Goal: Task Accomplishment & Management: Complete application form

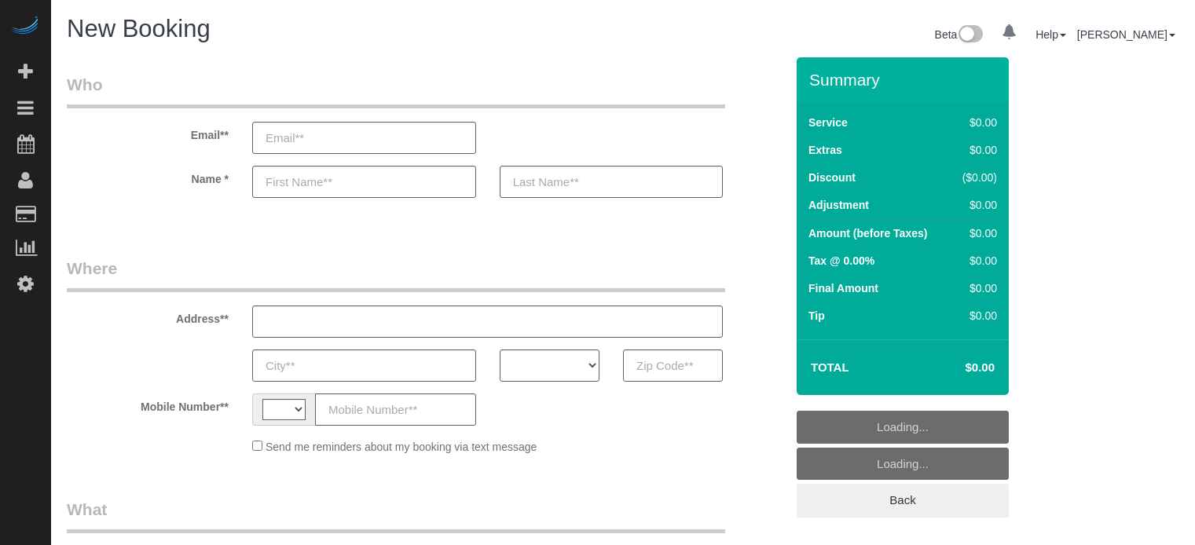
select select "string:[GEOGRAPHIC_DATA]"
select select "object:1243"
select select "4"
select select "number:9"
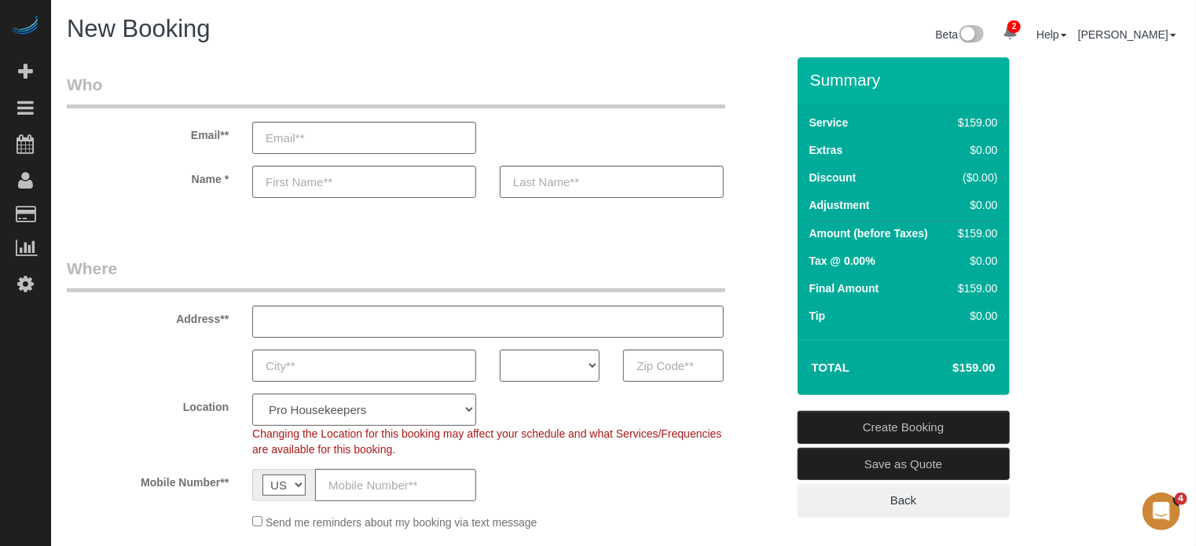
scroll to position [157, 0]
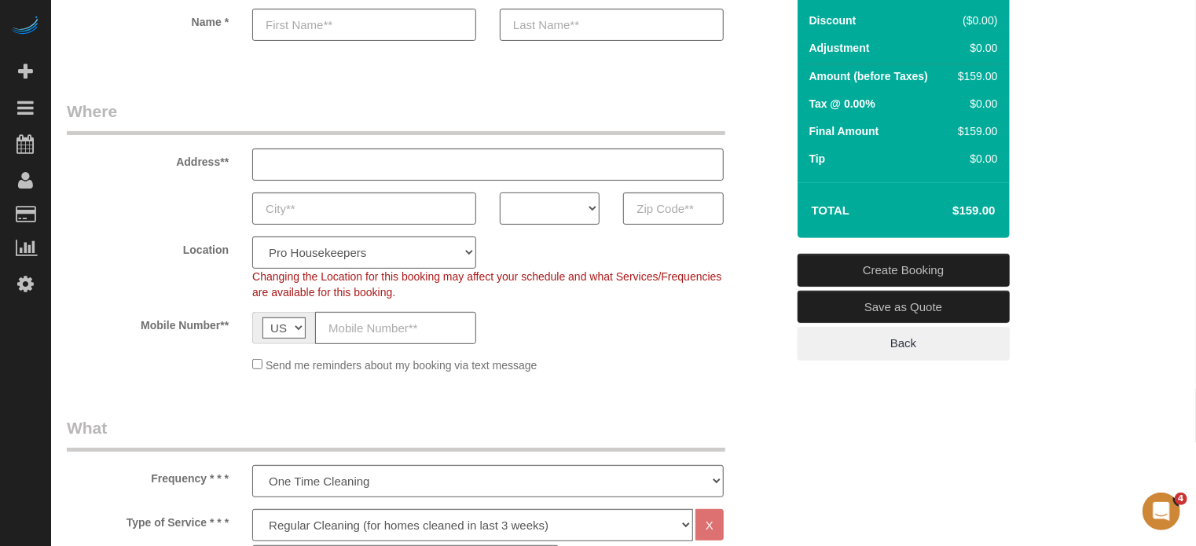
click at [536, 204] on select "AK AL AR AZ CA CO CT DC DE [GEOGRAPHIC_DATA] [GEOGRAPHIC_DATA] HI IA ID IL IN K…" at bounding box center [550, 209] width 100 height 32
select select "CO"
click at [500, 193] on select "AK AL AR AZ CA CO CT DC DE FL GA HI IA ID IL IN KS KY LA MA MD ME MI MN MO MS M…" at bounding box center [550, 209] width 100 height 32
click at [405, 250] on select "Pro Housekeepers Atlanta Austin Boston Chicago Cincinnati Clearwater Denver Ft …" at bounding box center [364, 253] width 224 height 32
select select "13"
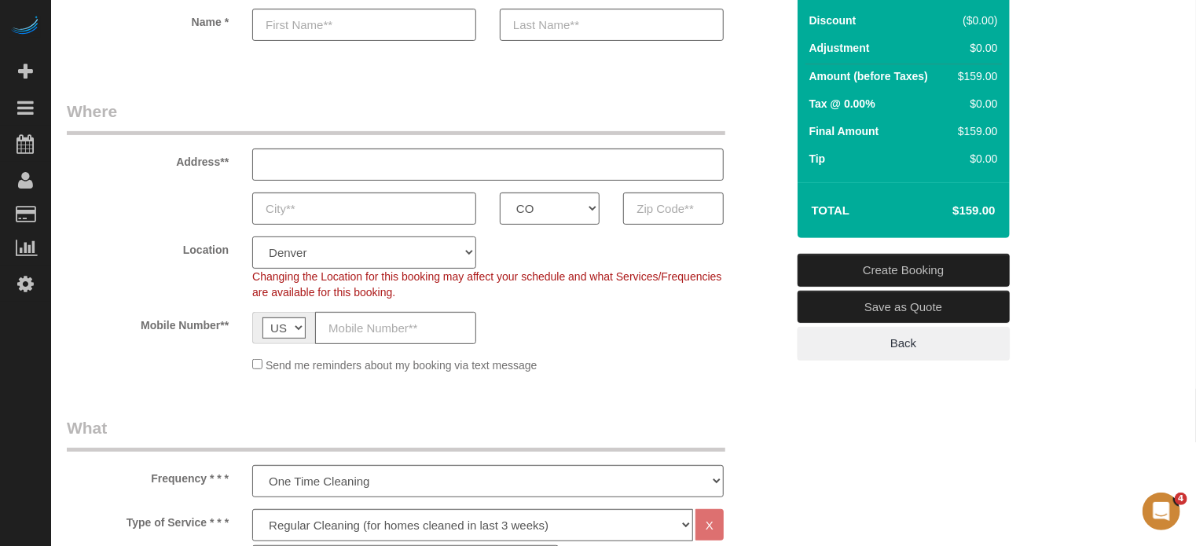
click at [252, 237] on select "Pro Housekeepers Atlanta Austin Boston Chicago Cincinnati Clearwater Denver Ft …" at bounding box center [364, 253] width 224 height 32
select select "object:1252"
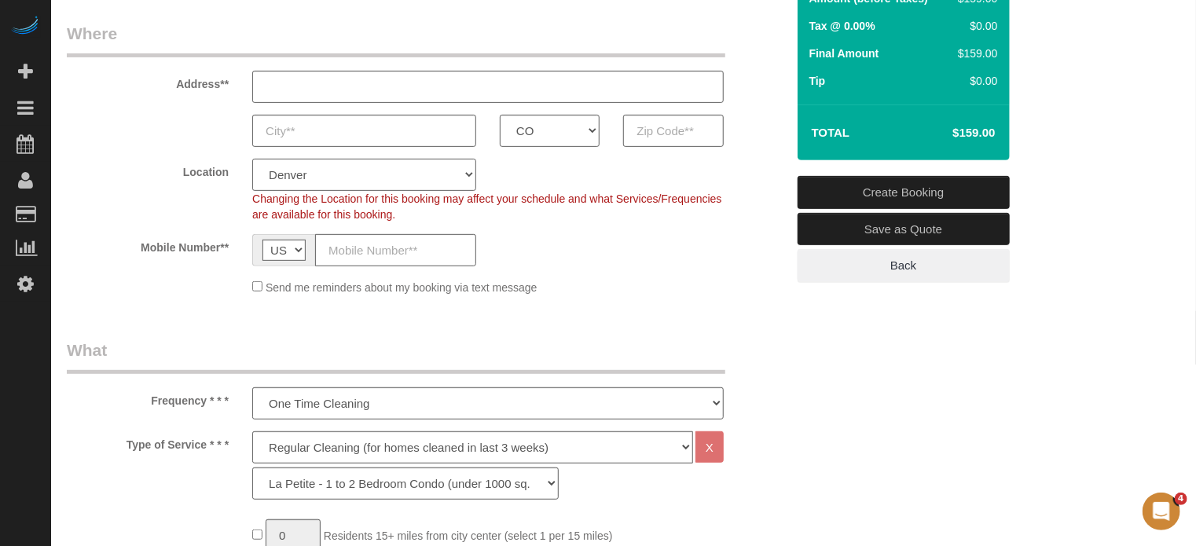
scroll to position [472, 0]
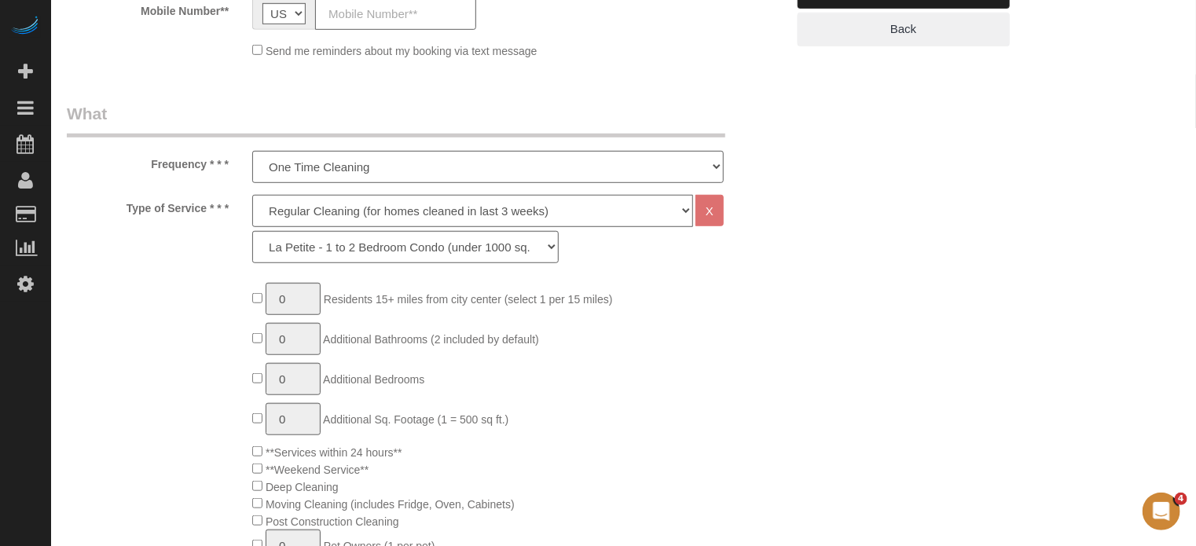
click at [298, 212] on select "Deep Cleaning (for homes that have not been cleaned in 3+ weeks) Spruce Regular…" at bounding box center [472, 211] width 441 height 32
select select "5"
click at [252, 195] on select "Deep Cleaning (for homes that have not been cleaned in 3+ weeks) Spruce Regular…" at bounding box center [472, 211] width 441 height 32
click at [307, 246] on select "La Petite - 1 to 2 Bedroom Condo (under 1000 sq. ft.) La Petite II - 2 Bedroom …" at bounding box center [405, 247] width 306 height 32
select select "95"
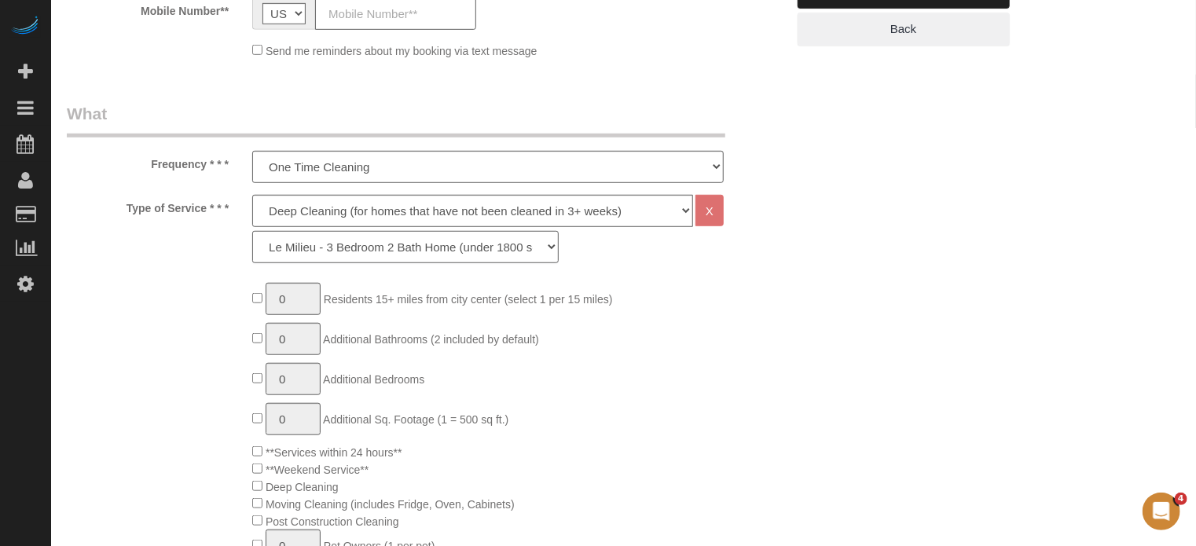
click at [252, 231] on select "La Petite - 1 to 2 Bedroom Condo (under 1000 sq. ft.) La Petite II - 2 Bedroom …" at bounding box center [405, 247] width 306 height 32
drag, startPoint x: 1132, startPoint y: 284, endPoint x: 1116, endPoint y: 284, distance: 16.5
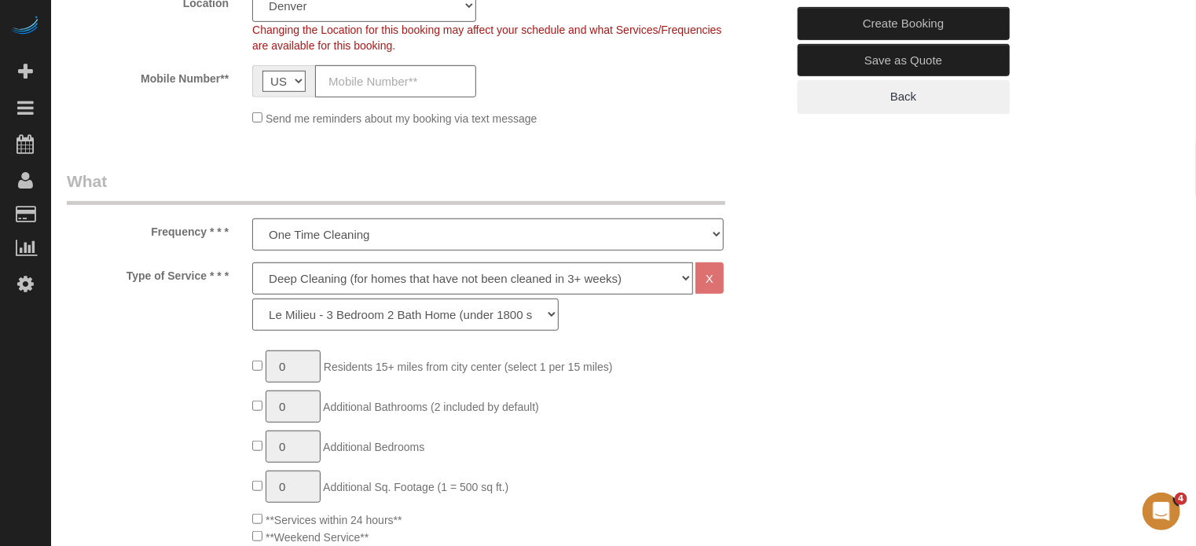
scroll to position [236, 0]
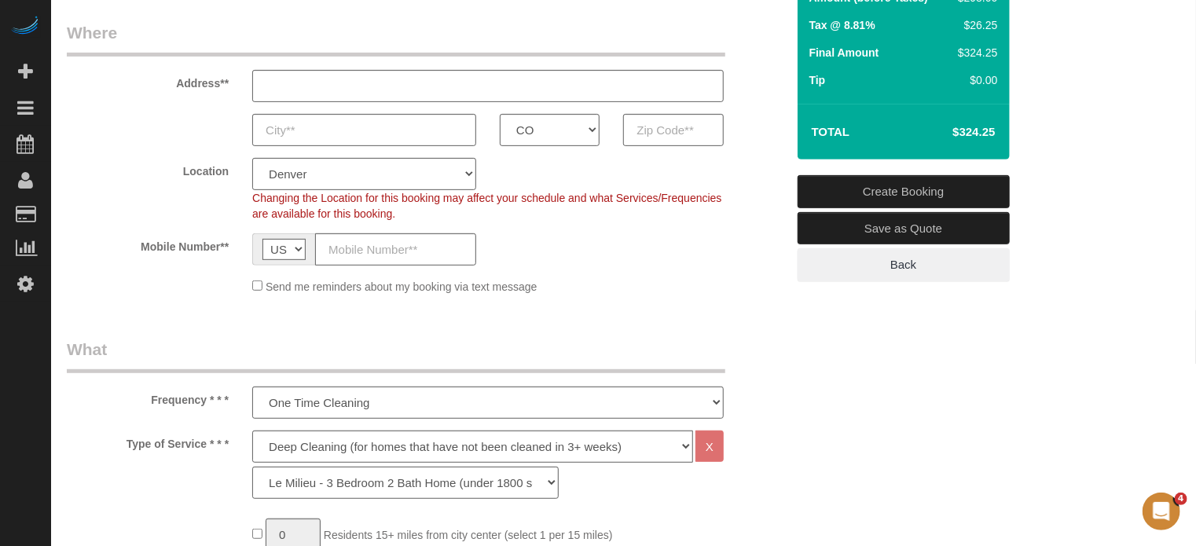
click at [211, 300] on fieldset "Where Address** AK AL AR AZ CA CO CT DC DE FL GA HI IA ID IL IN KS KY LA MA MD …" at bounding box center [426, 163] width 719 height 285
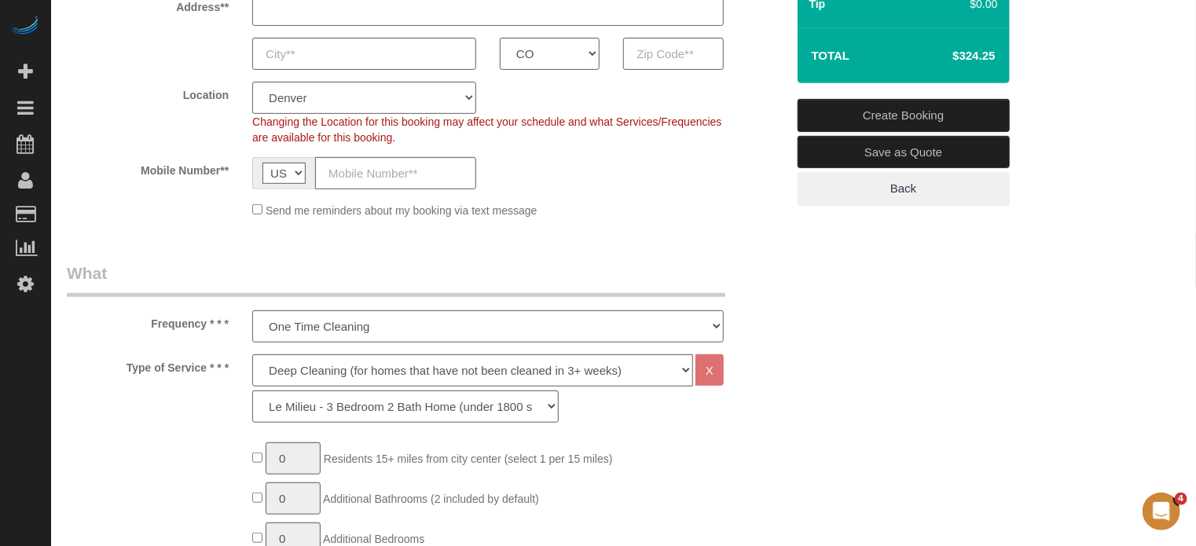
scroll to position [314, 0]
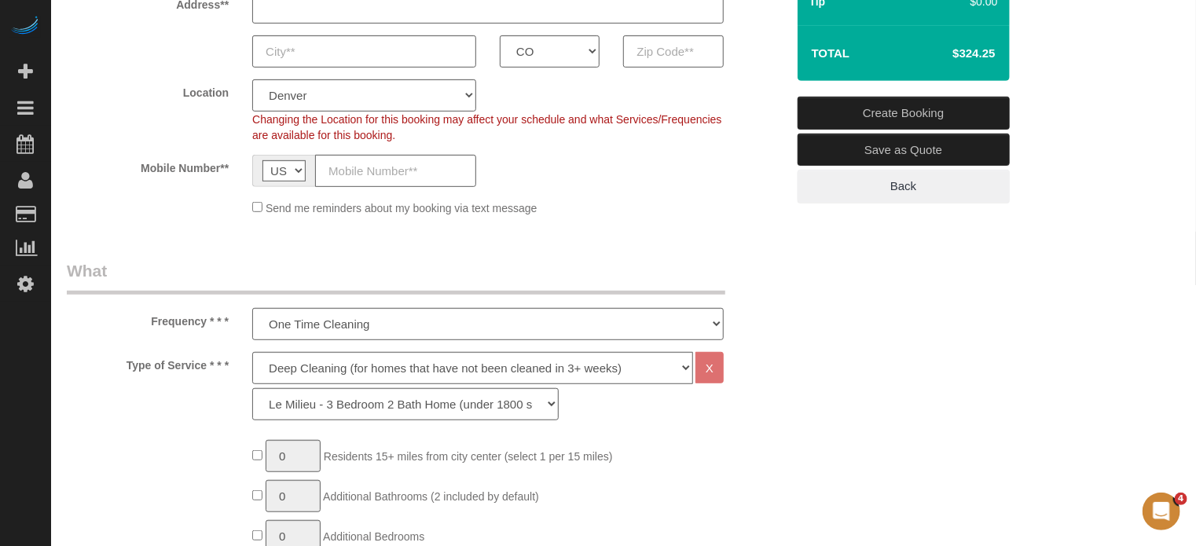
click at [88, 270] on legend "What" at bounding box center [396, 276] width 659 height 35
click at [103, 270] on legend "What" at bounding box center [396, 276] width 659 height 35
click at [64, 285] on div "Frequency * * * One Time Cleaning Weekly Cleaning (20%) - 20.00% (0% for the Fi…" at bounding box center [426, 299] width 743 height 81
click at [65, 285] on div "Frequency * * * One Time Cleaning Weekly Cleaning (20%) - 20.00% (0% for the Fi…" at bounding box center [426, 299] width 743 height 81
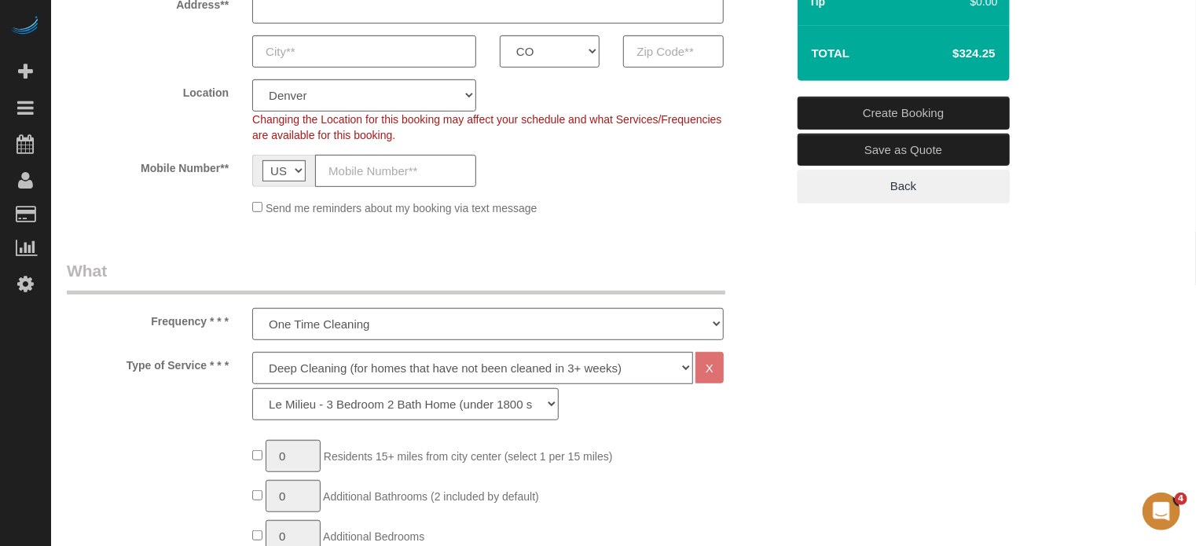
click at [72, 279] on legend "What" at bounding box center [396, 276] width 659 height 35
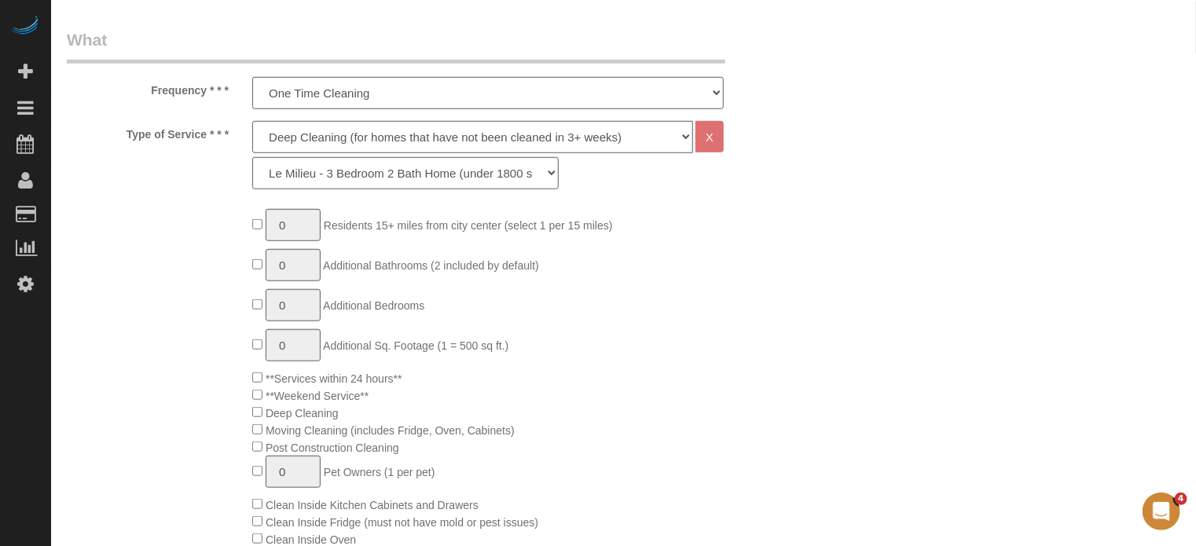
scroll to position [550, 0]
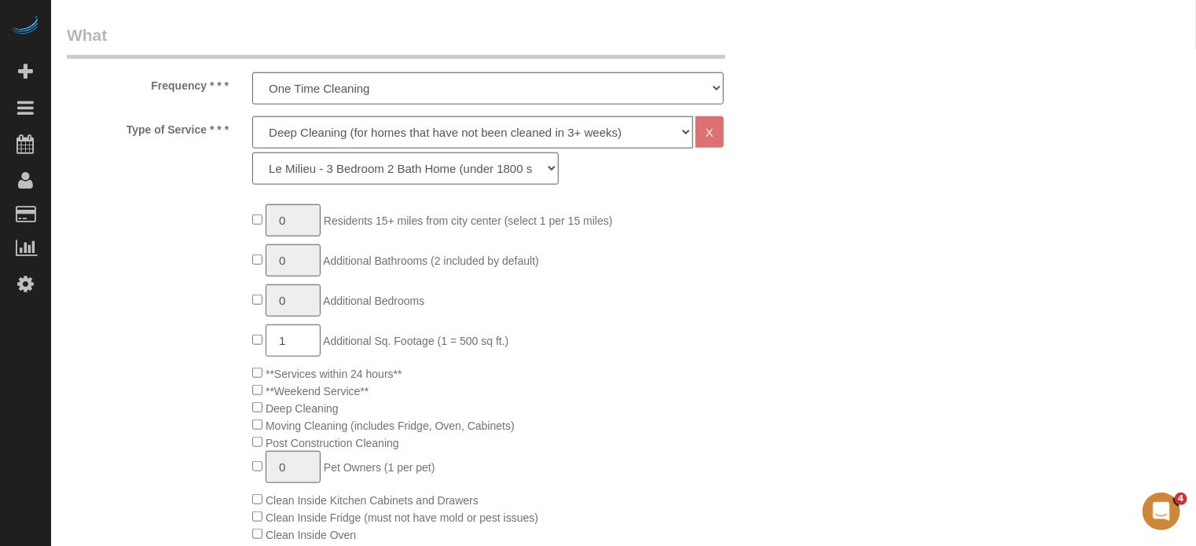
type input "1"
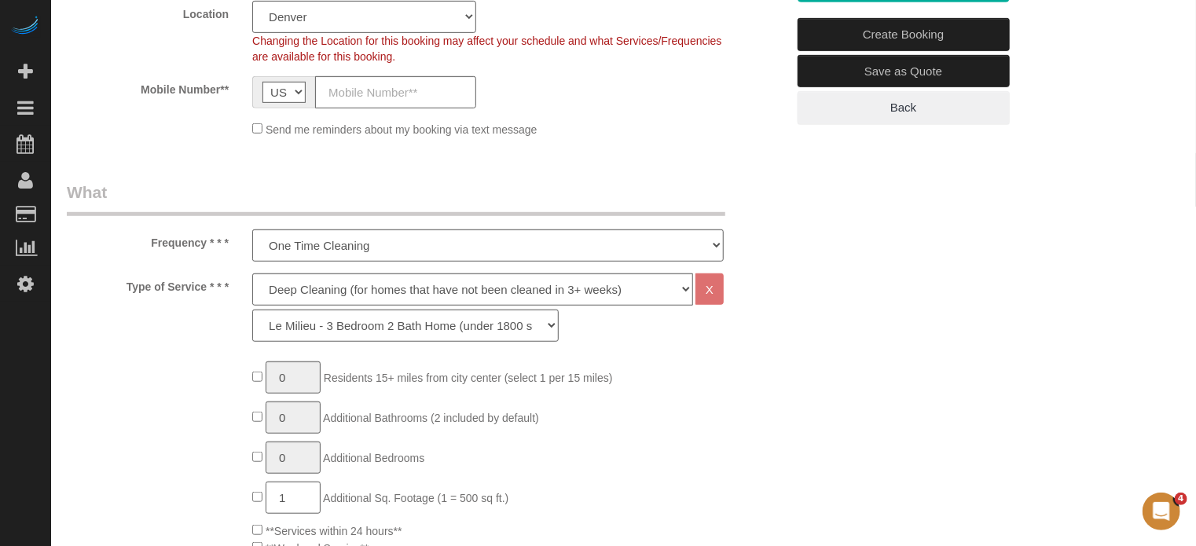
scroll to position [157, 0]
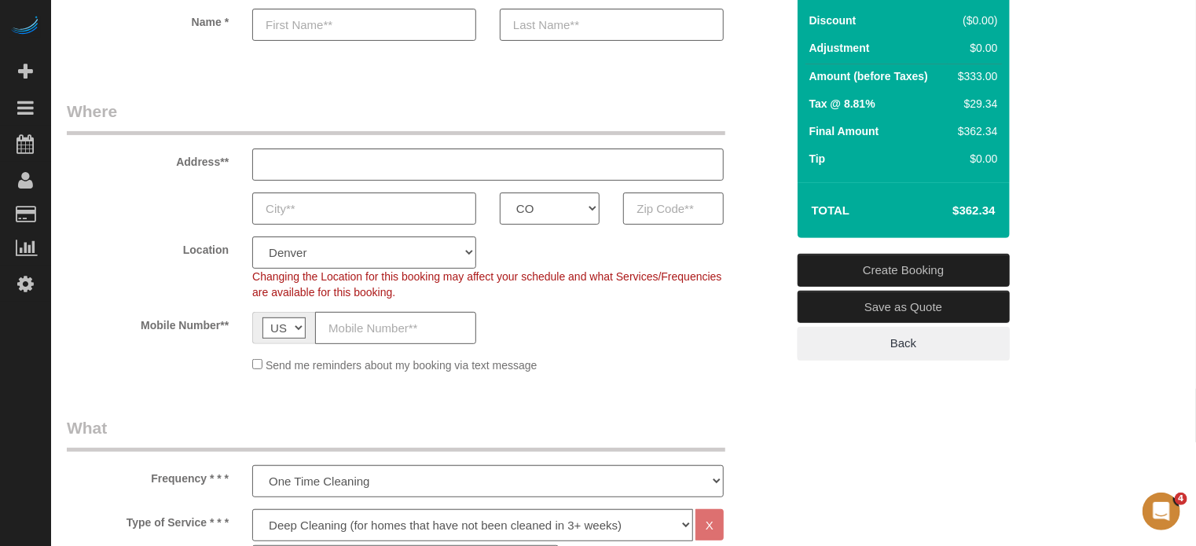
click at [755, 327] on div "Mobile Number** AF AL DZ AD AO AI AQ AG AR AM AW AU AT AZ BS BH BD BB BY BE BZ …" at bounding box center [426, 328] width 743 height 32
click at [743, 301] on sui-booking-location "Location Pro Housekeepers Atlanta Austin Boston Chicago Cincinnati Clearwater D…" at bounding box center [426, 305] width 719 height 137
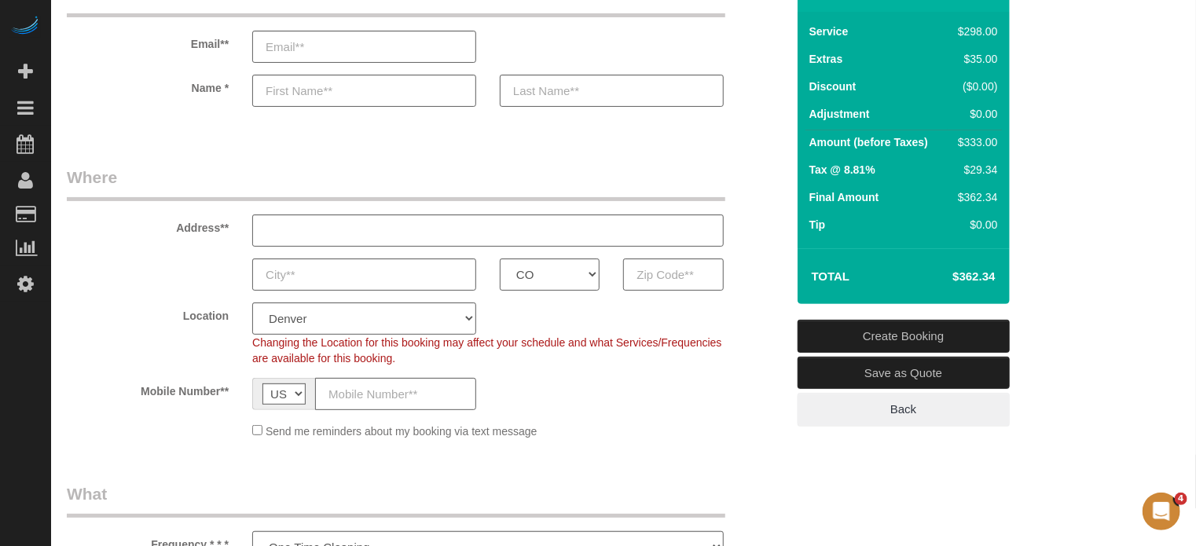
scroll to position [0, 0]
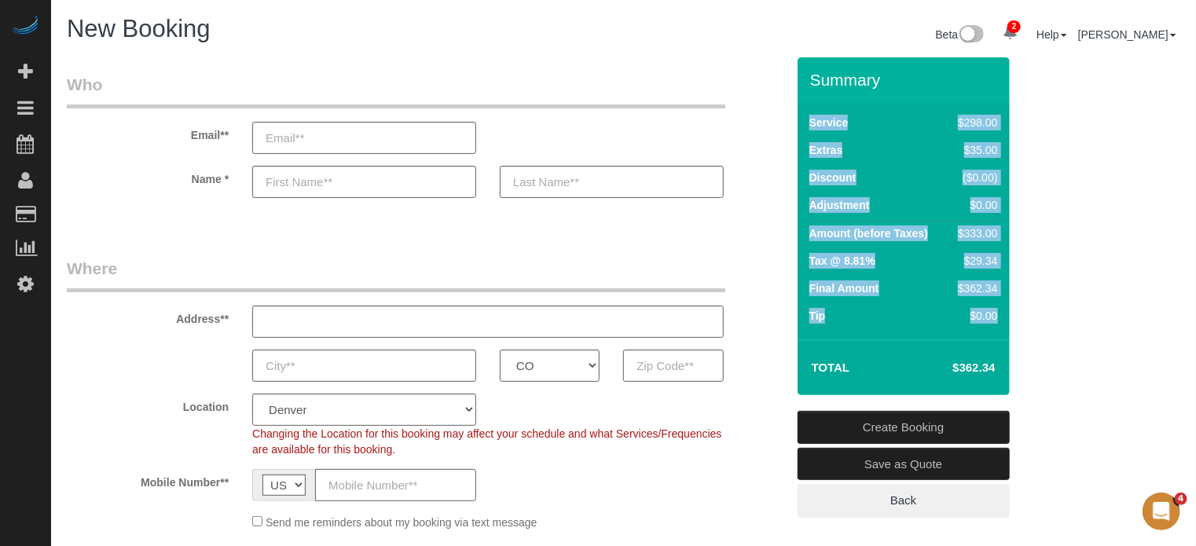
drag, startPoint x: 810, startPoint y: 74, endPoint x: 1007, endPoint y: 380, distance: 363.8
click at [1007, 380] on div "Summary Service $298.00 Extras $35.00 Discount ($0.00) Adjustment $0.00 Amount …" at bounding box center [904, 226] width 212 height 338
click at [934, 335] on div "Service $298.00 Extras $35.00 Discount ($0.00) Adjustment $0.00 Amount (before …" at bounding box center [904, 221] width 212 height 237
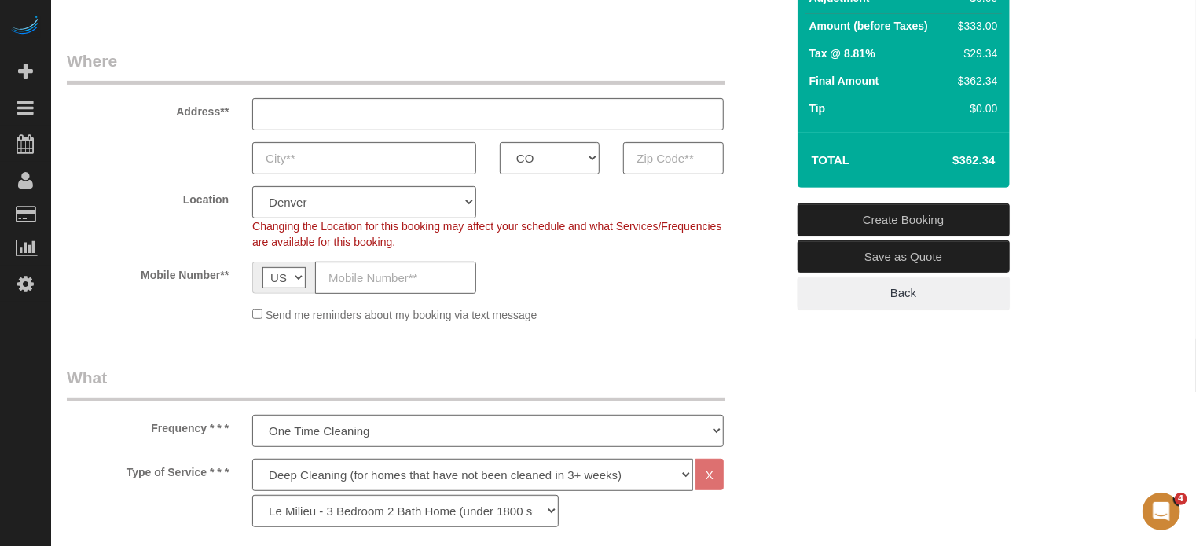
scroll to position [236, 0]
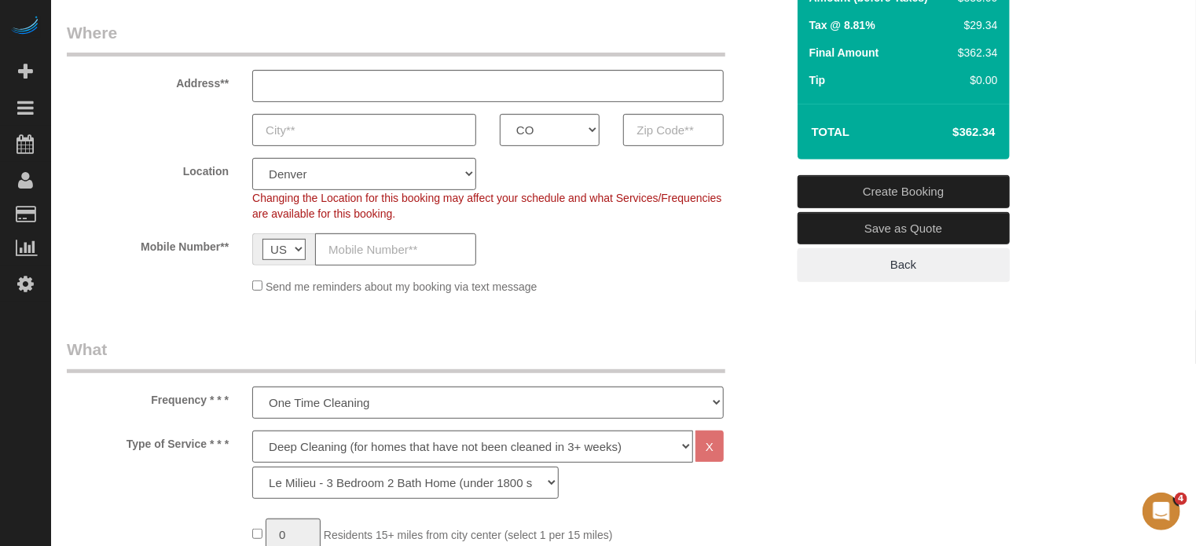
click at [769, 349] on div "Frequency * * * One Time Cleaning Weekly Cleaning (20%) - 20.00% (0% for the Fi…" at bounding box center [426, 378] width 743 height 81
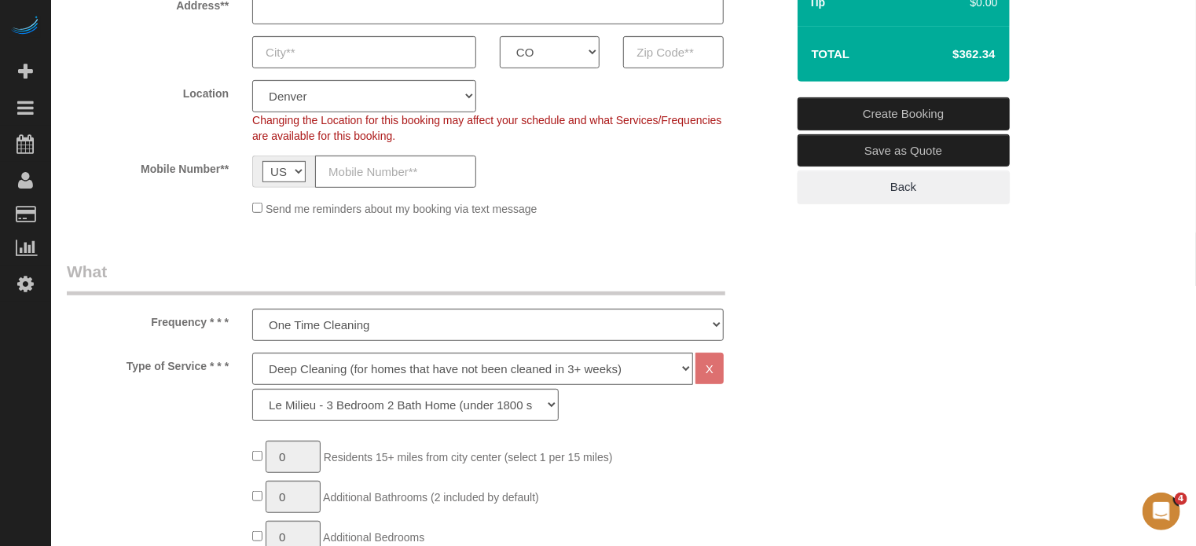
scroll to position [314, 0]
click at [342, 365] on select "Deep Cleaning (for homes that have not been cleaned in 3+ weeks) Spruce Regular…" at bounding box center [472, 368] width 441 height 32
select select "4"
click at [252, 352] on select "Deep Cleaning (for homes that have not been cleaned in 3+ weeks) Spruce Regular…" at bounding box center [472, 368] width 441 height 32
click at [450, 401] on select "La Petite - 1 to 2 Bedroom Condo (under 1000 sq. ft.) La Petite II - 2 Bedroom …" at bounding box center [405, 404] width 306 height 32
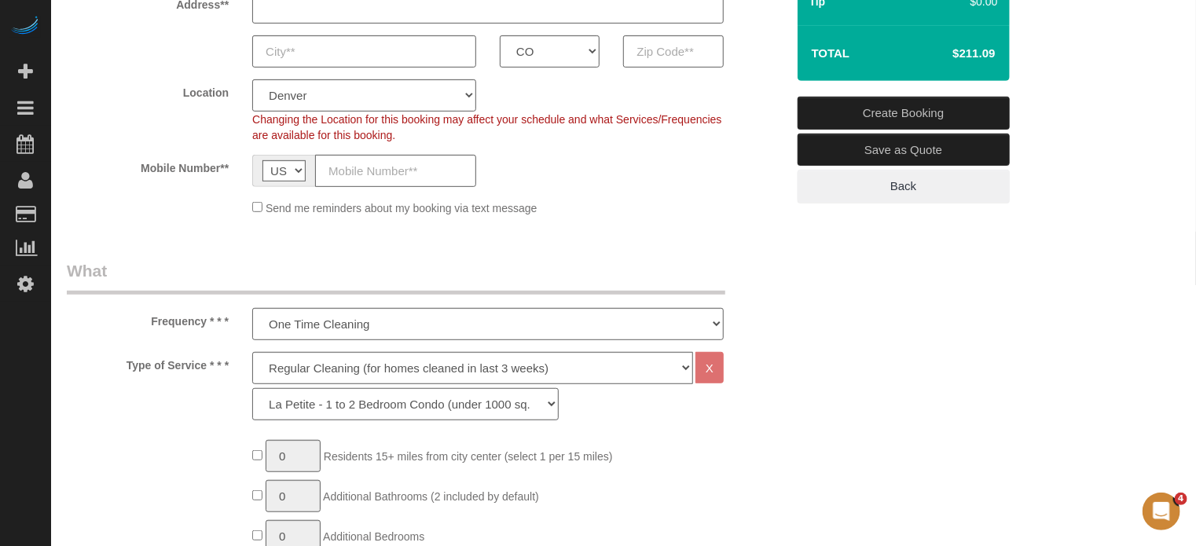
select select "89"
click at [252, 388] on select "La Petite - 1 to 2 Bedroom Condo (under 1000 sq. ft.) La Petite II - 2 Bedroom …" at bounding box center [405, 404] width 306 height 32
click at [318, 372] on select "Deep Cleaning (for homes that have not been cleaned in 3+ weeks) Spruce Regular…" at bounding box center [472, 368] width 441 height 32
select select "5"
click at [252, 352] on select "Deep Cleaning (for homes that have not been cleaned in 3+ weeks) Spruce Regular…" at bounding box center [472, 368] width 441 height 32
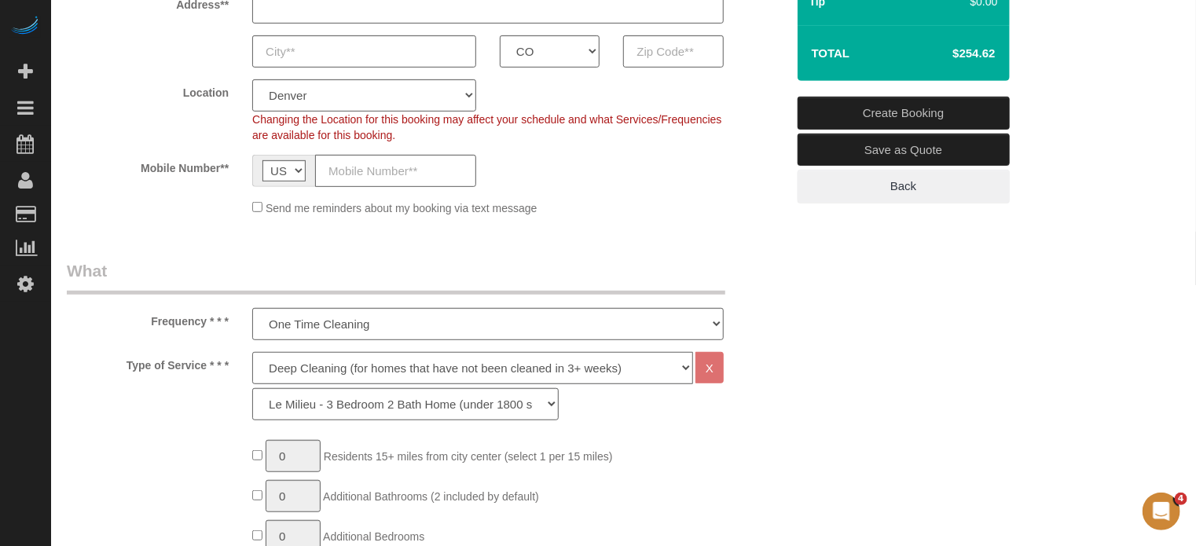
select select "93"
click at [211, 280] on legend "What" at bounding box center [396, 276] width 659 height 35
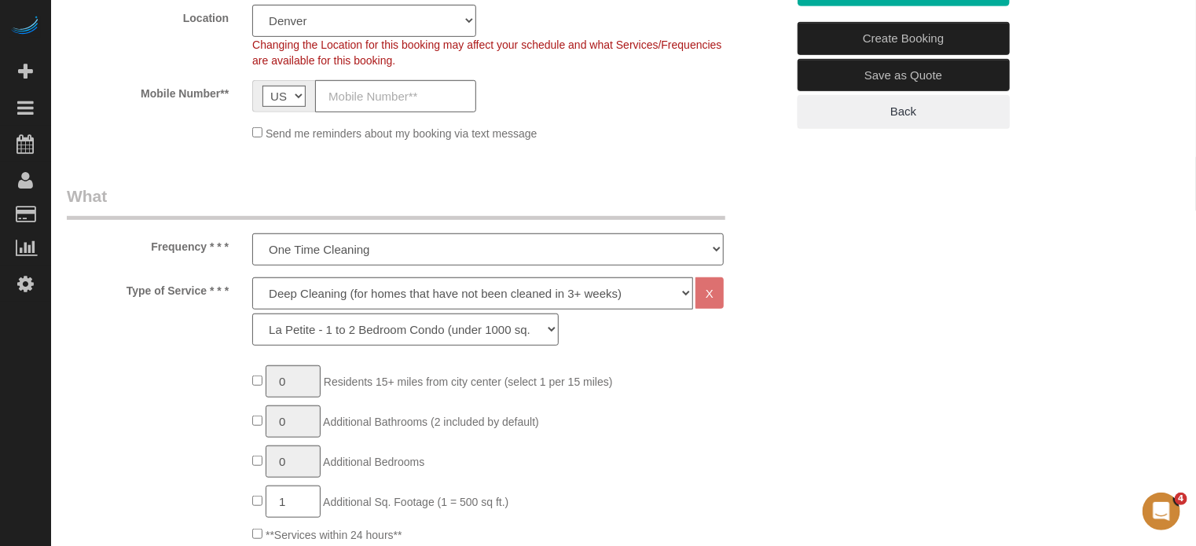
scroll to position [472, 0]
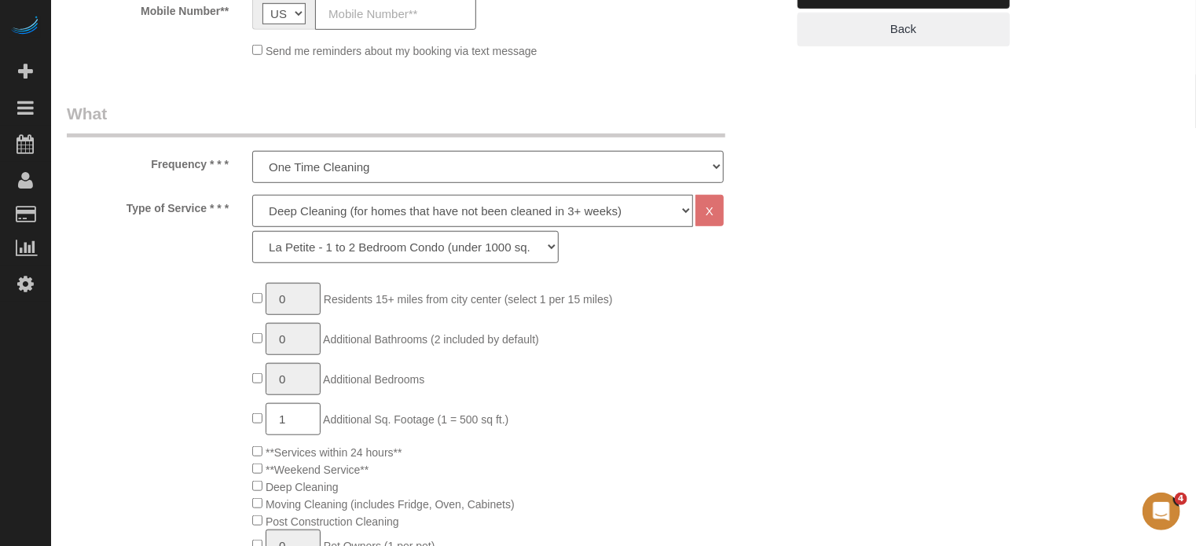
click at [340, 214] on select "Deep Cleaning (for homes that have not been cleaned in 3+ weeks) Spruce Regular…" at bounding box center [472, 211] width 441 height 32
select select "4"
click at [252, 195] on select "Deep Cleaning (for homes that have not been cleaned in 3+ weeks) Spruce Regular…" at bounding box center [472, 211] width 441 height 32
click at [331, 249] on select "La Petite - 1 to 2 Bedroom Condo (under 1000 sq. ft.) La Petite II - 2 Bedroom …" at bounding box center [405, 247] width 306 height 32
select select "89"
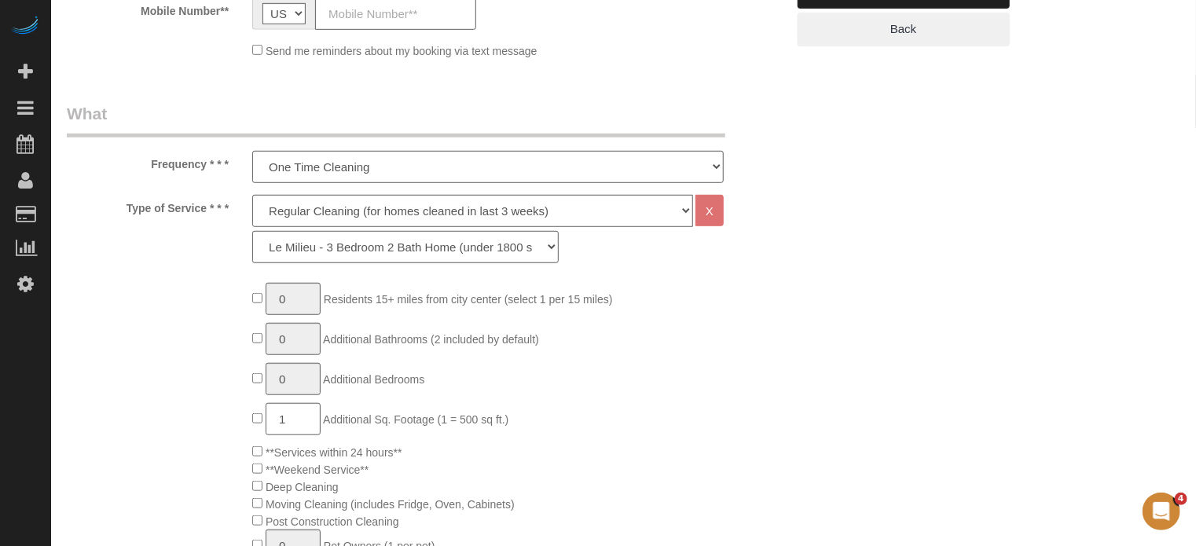
click at [252, 231] on select "La Petite - 1 to 2 Bedroom Condo (under 1000 sq. ft.) La Petite II - 2 Bedroom …" at bounding box center [405, 247] width 306 height 32
click at [323, 178] on select "One Time Cleaning Weekly Cleaning (20%) - 20.00% (0% for the First Booking) Eve…" at bounding box center [488, 167] width 472 height 32
click at [252, 151] on select "One Time Cleaning Weekly Cleaning (20%) - 20.00% (0% for the First Booking) Eve…" at bounding box center [488, 167] width 472 height 32
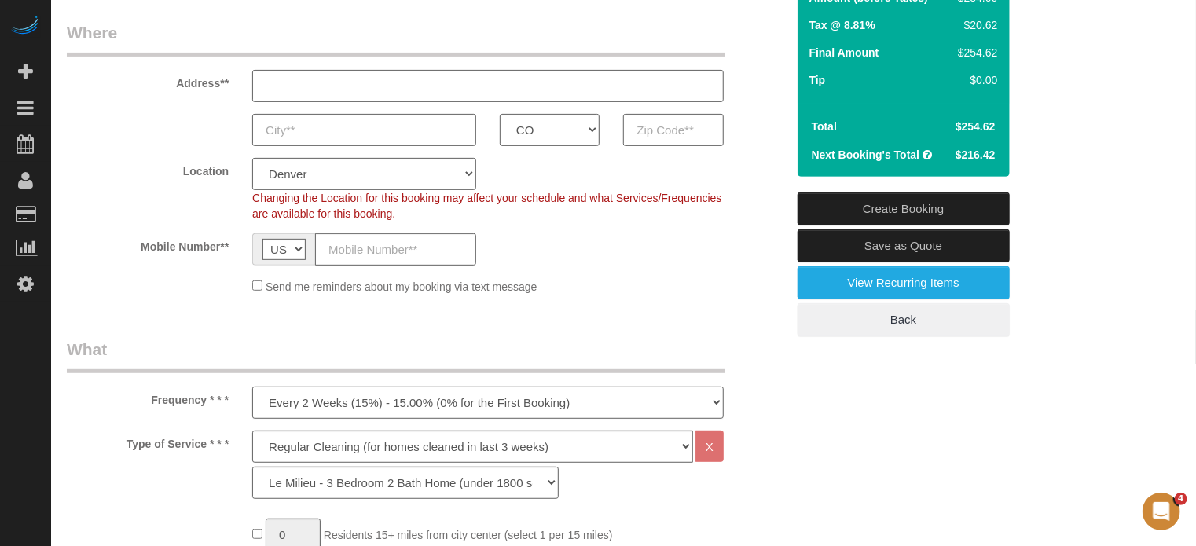
scroll to position [393, 0]
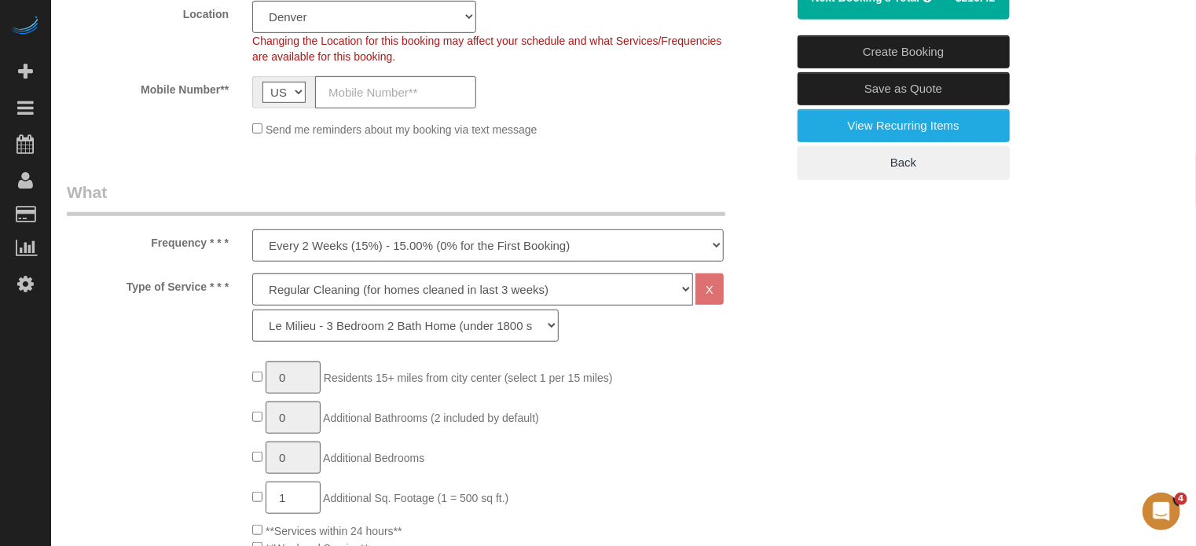
click at [307, 256] on select "One Time Cleaning Weekly Cleaning (20%) - 20.00% (0% for the First Booking) Eve…" at bounding box center [488, 245] width 472 height 32
click at [252, 229] on select "One Time Cleaning Weekly Cleaning (20%) - 20.00% (0% for the First Booking) Eve…" at bounding box center [488, 245] width 472 height 32
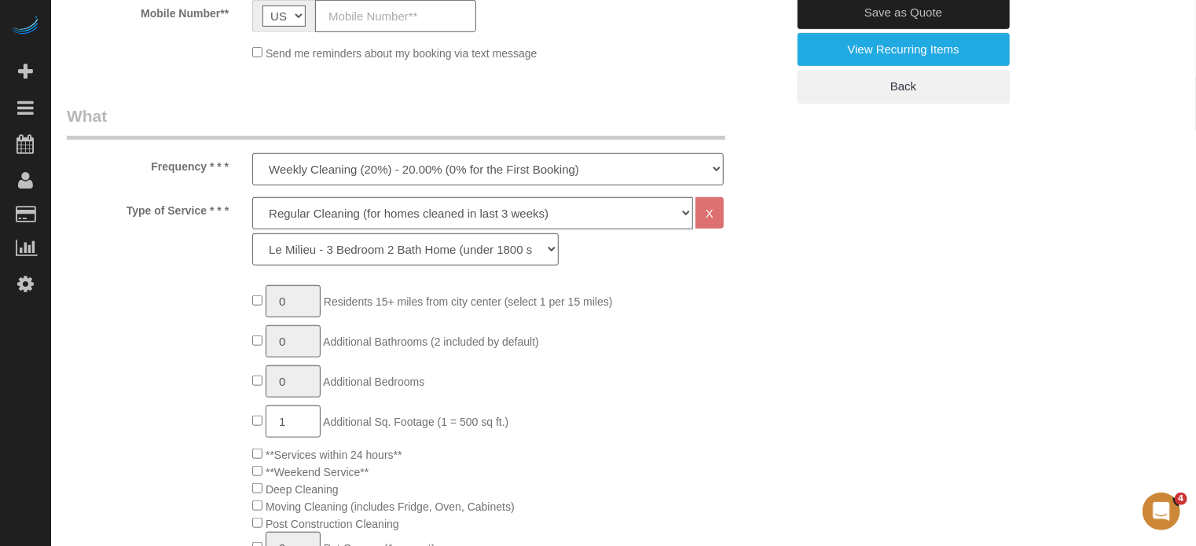
scroll to position [472, 0]
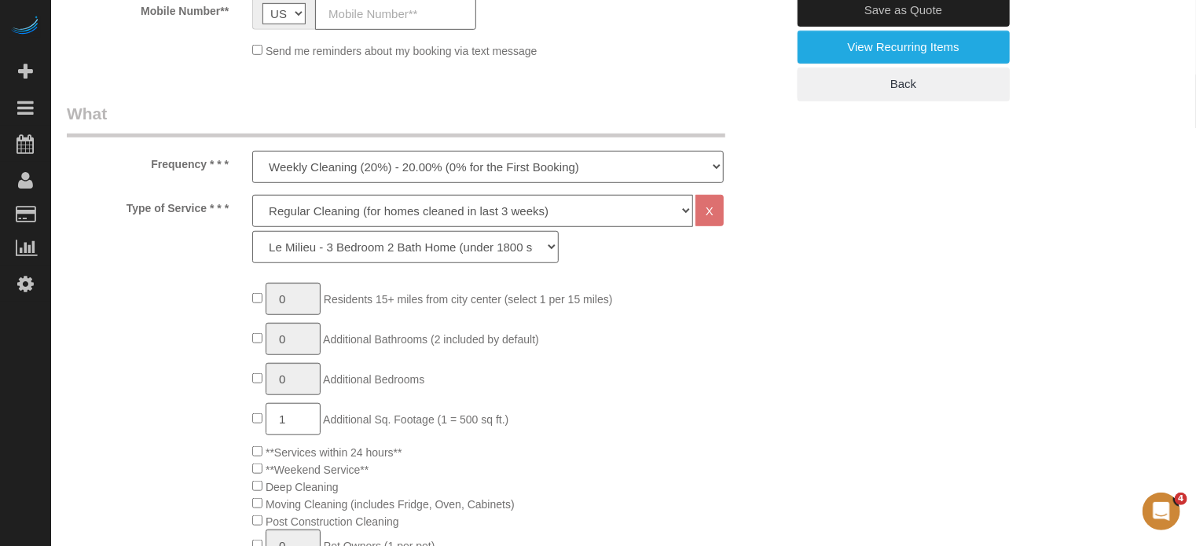
click at [284, 166] on select "One Time Cleaning Weekly Cleaning (20%) - 20.00% (0% for the First Booking) Eve…" at bounding box center [488, 167] width 472 height 32
select select "object:1255"
click at [252, 151] on select "One Time Cleaning Weekly Cleaning (20%) - 20.00% (0% for the First Booking) Eve…" at bounding box center [488, 167] width 472 height 32
click at [327, 209] on select "Deep Cleaning (for homes that have not been cleaned in 3+ weeks) Spruce Regular…" at bounding box center [472, 211] width 441 height 32
click at [240, 197] on div "Deep Cleaning (for homes that have not been cleaned in 3+ weeks) Spruce Regular…" at bounding box center [487, 233] width 495 height 76
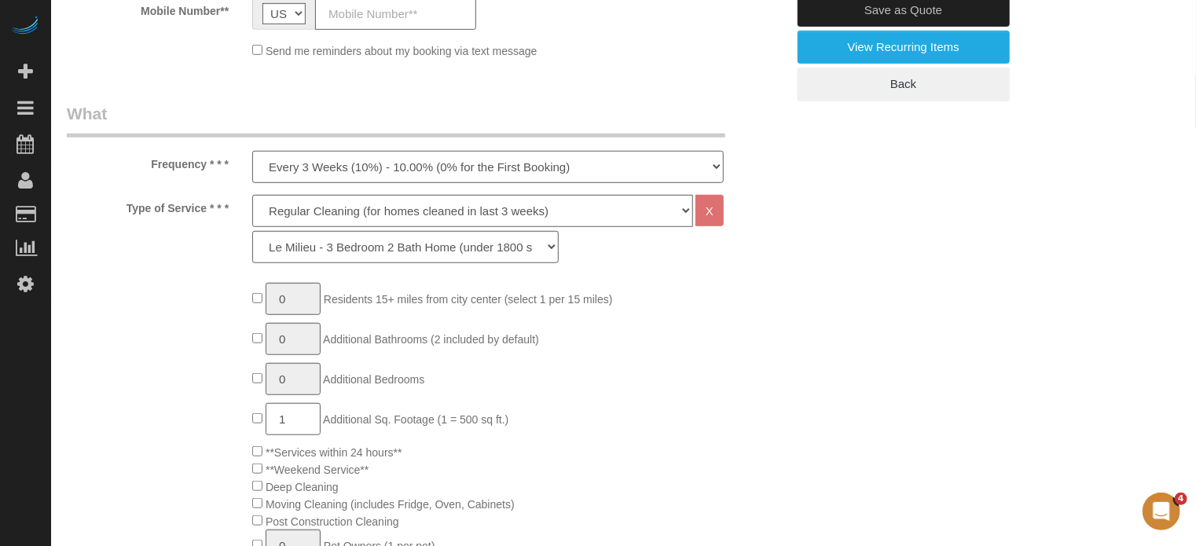
click at [327, 180] on select "One Time Cleaning Weekly Cleaning (20%) - 20.00% (0% for the First Booking) Eve…" at bounding box center [488, 167] width 472 height 32
click at [252, 151] on select "One Time Cleaning Weekly Cleaning (20%) - 20.00% (0% for the First Booking) Eve…" at bounding box center [488, 167] width 472 height 32
click at [769, 259] on div "Type of Service * * * Deep Cleaning (for homes that have not been cleaned in 3+…" at bounding box center [426, 233] width 743 height 76
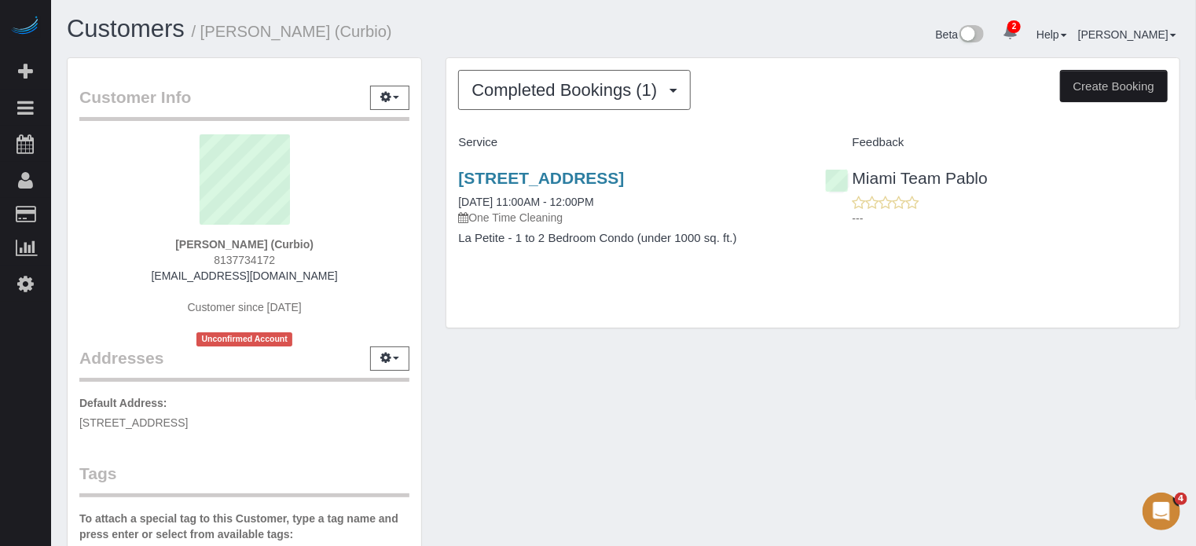
click at [241, 258] on span "8137734172" at bounding box center [244, 260] width 61 height 13
copy div "8137734172"
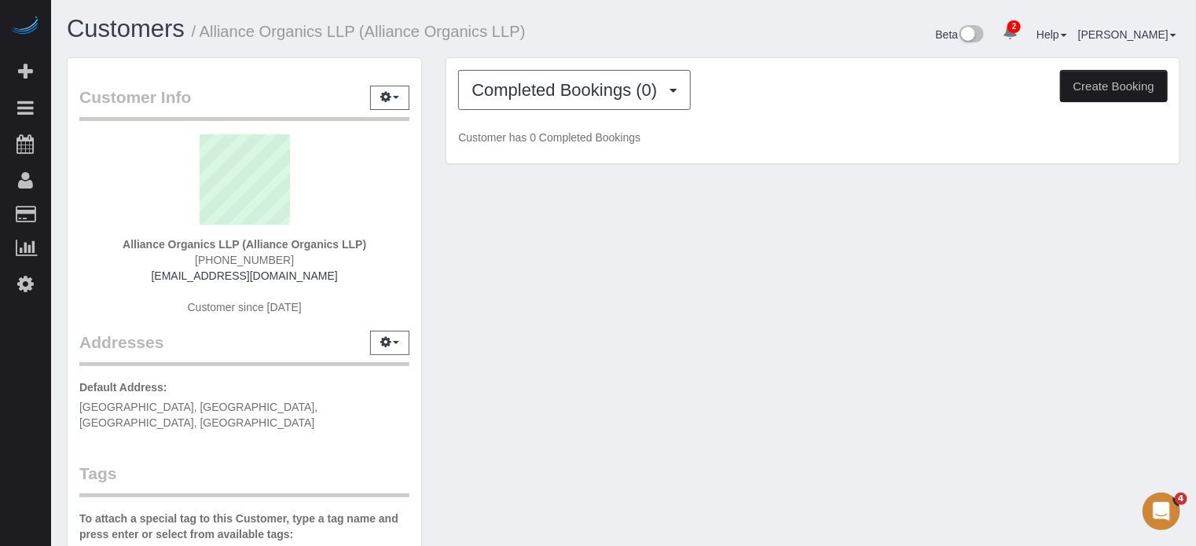
click at [241, 260] on span "(865) 701-6402" at bounding box center [244, 260] width 99 height 13
copy div "(865) 701-6402"
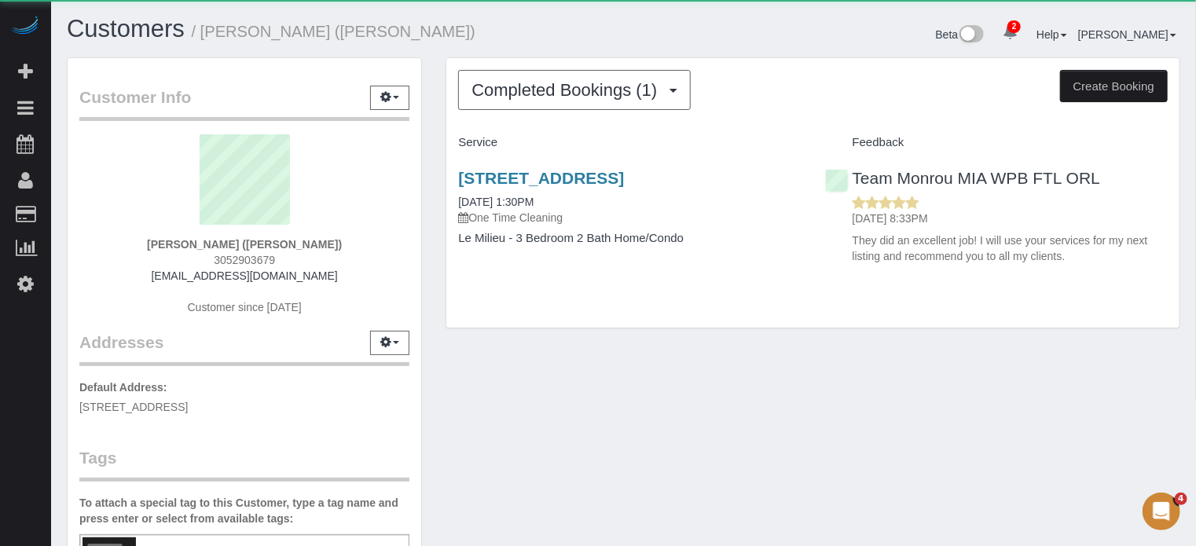
click at [236, 255] on span "3052903679" at bounding box center [244, 260] width 61 height 13
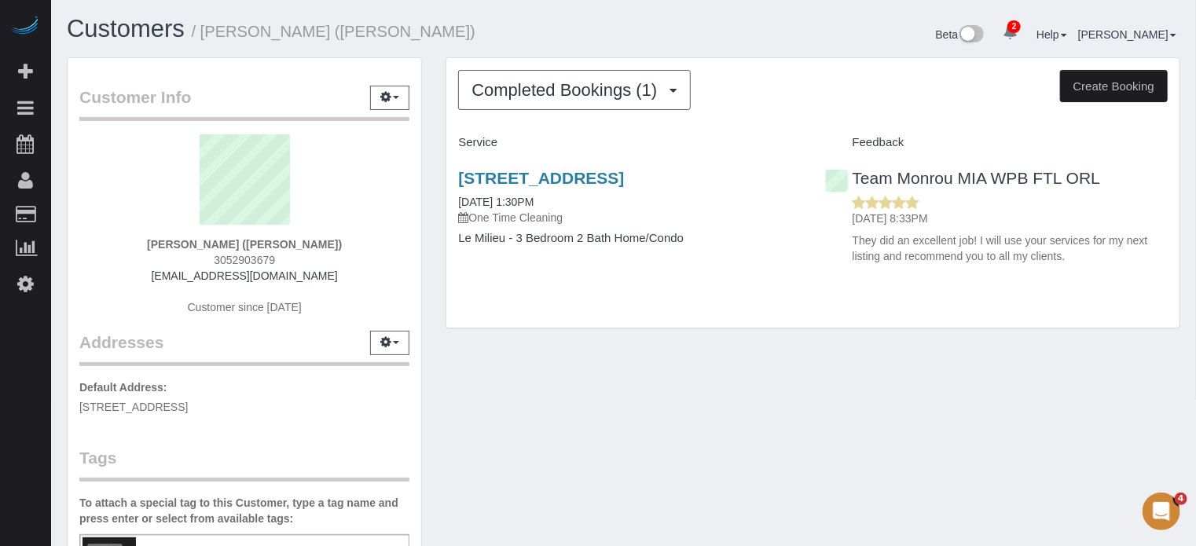
click at [236, 255] on span "3052903679" at bounding box center [244, 260] width 61 height 13
copy div "3052903679"
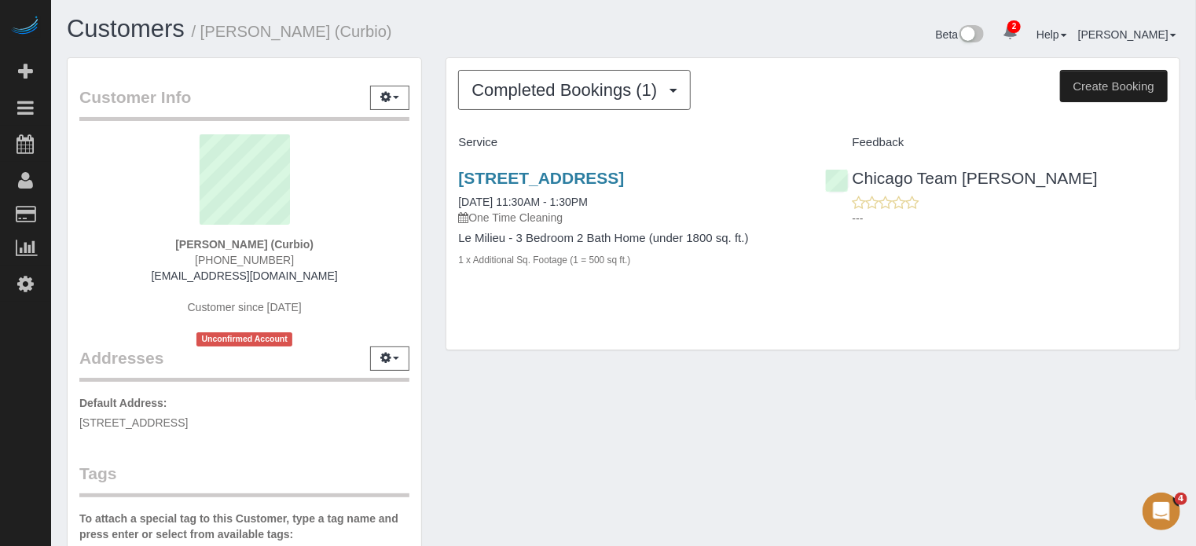
click at [260, 259] on span "(217) 280-9319" at bounding box center [244, 260] width 99 height 13
copy div "(217) 280-9319"
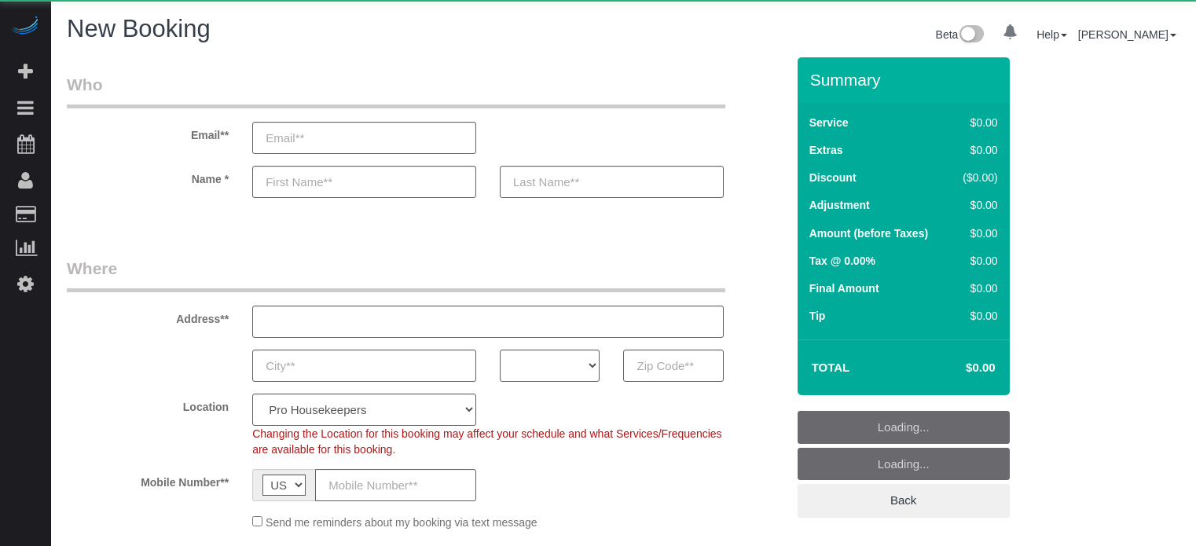
select select "number:9"
select select "object:1114"
select select "4"
select select "number:9"
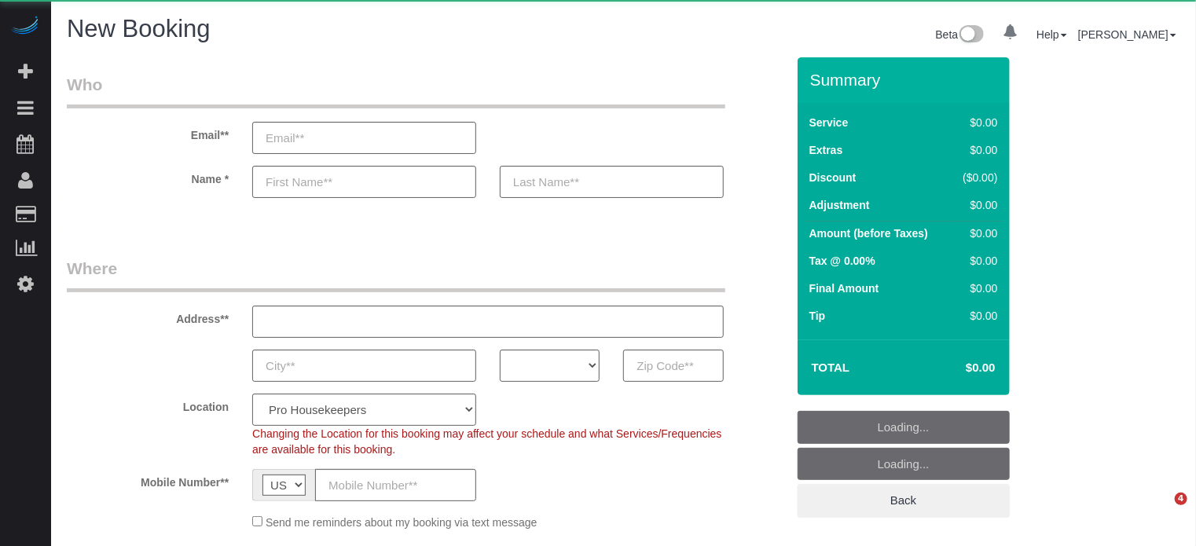
select select "object:1243"
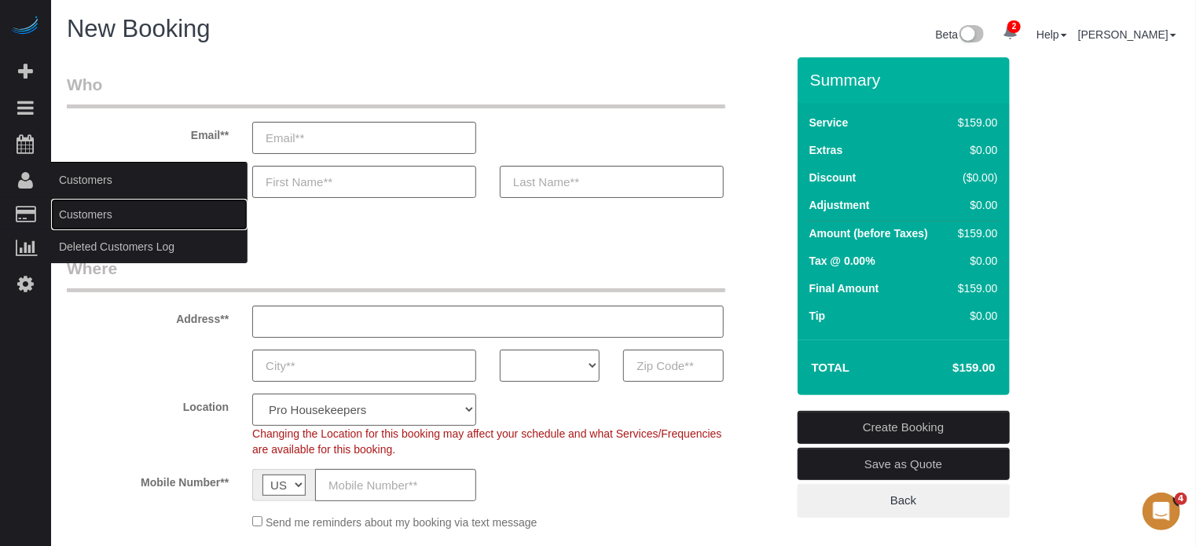
click at [100, 211] on link "Customers" at bounding box center [149, 214] width 196 height 31
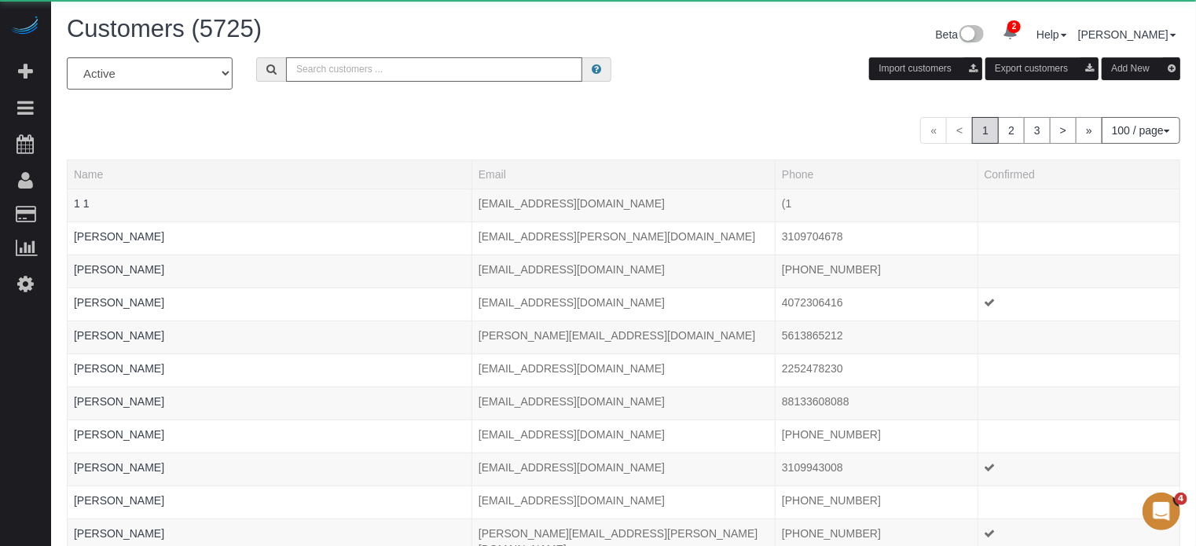
click at [399, 75] on input "text" at bounding box center [434, 69] width 296 height 24
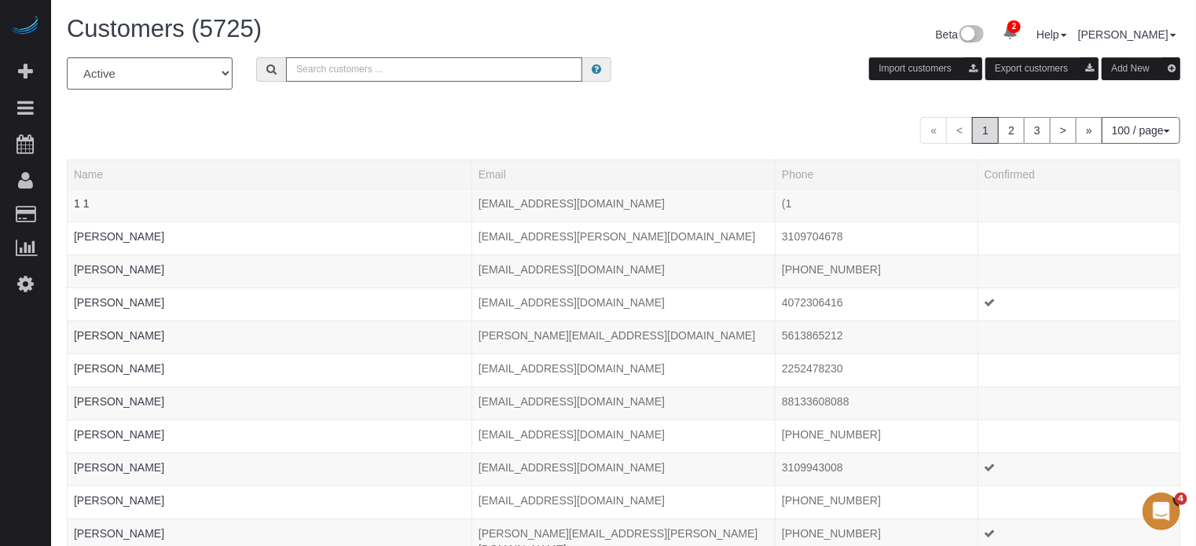
paste input "[PERSON_NAME]"
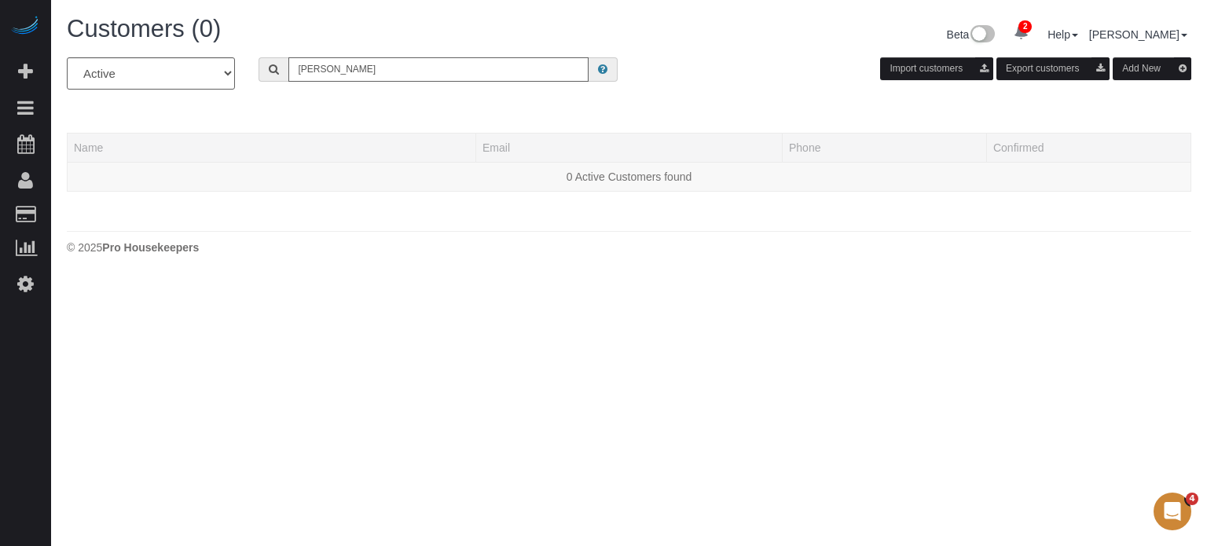
type input "[PERSON_NAME]"
